Goal: Check status: Check status

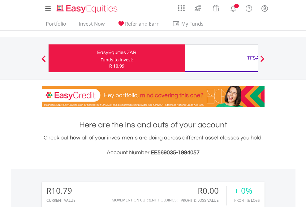
scroll to position [59, 97]
click at [101, 58] on div "Funds to invest:" at bounding box center [117, 60] width 33 height 6
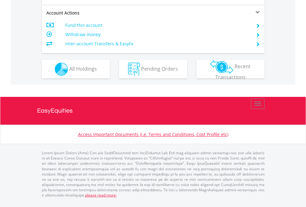
scroll to position [540, 0]
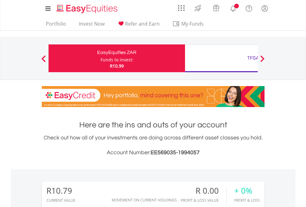
scroll to position [59, 97]
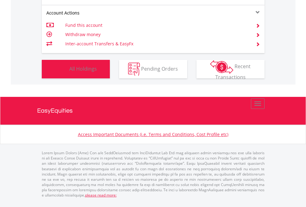
click at [69, 72] on span "All Holdings" at bounding box center [83, 68] width 28 height 7
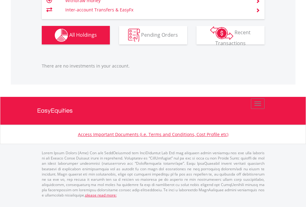
scroll to position [627, 0]
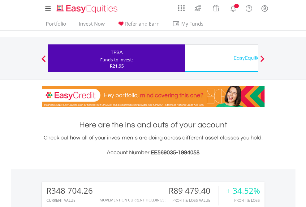
scroll to position [59, 97]
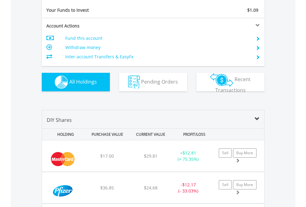
scroll to position [688, 0]
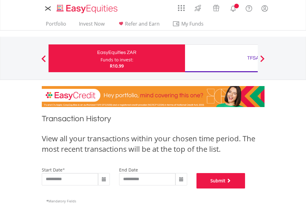
click at [245, 189] on button "Submit" at bounding box center [220, 180] width 49 height 15
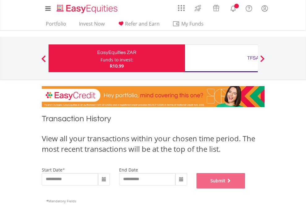
scroll to position [251, 0]
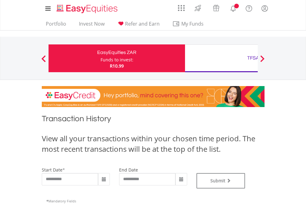
click at [221, 58] on div "TFSA" at bounding box center [253, 58] width 129 height 9
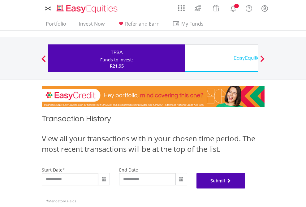
click at [245, 189] on button "Submit" at bounding box center [220, 180] width 49 height 15
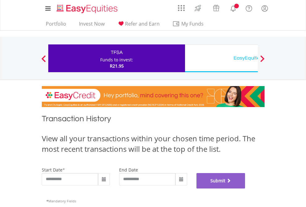
scroll to position [251, 0]
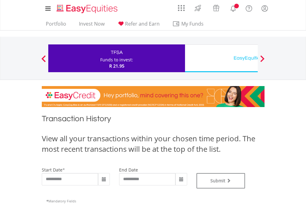
click at [221, 58] on div "EasyEquities USD" at bounding box center [253, 58] width 129 height 9
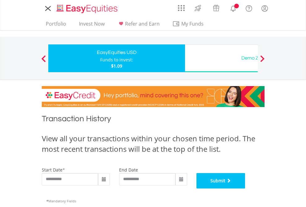
click at [245, 189] on button "Submit" at bounding box center [220, 180] width 49 height 15
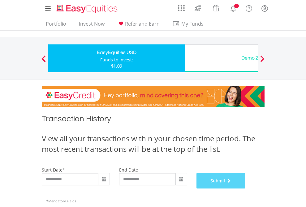
scroll to position [251, 0]
